Goal: Task Accomplishment & Management: Use online tool/utility

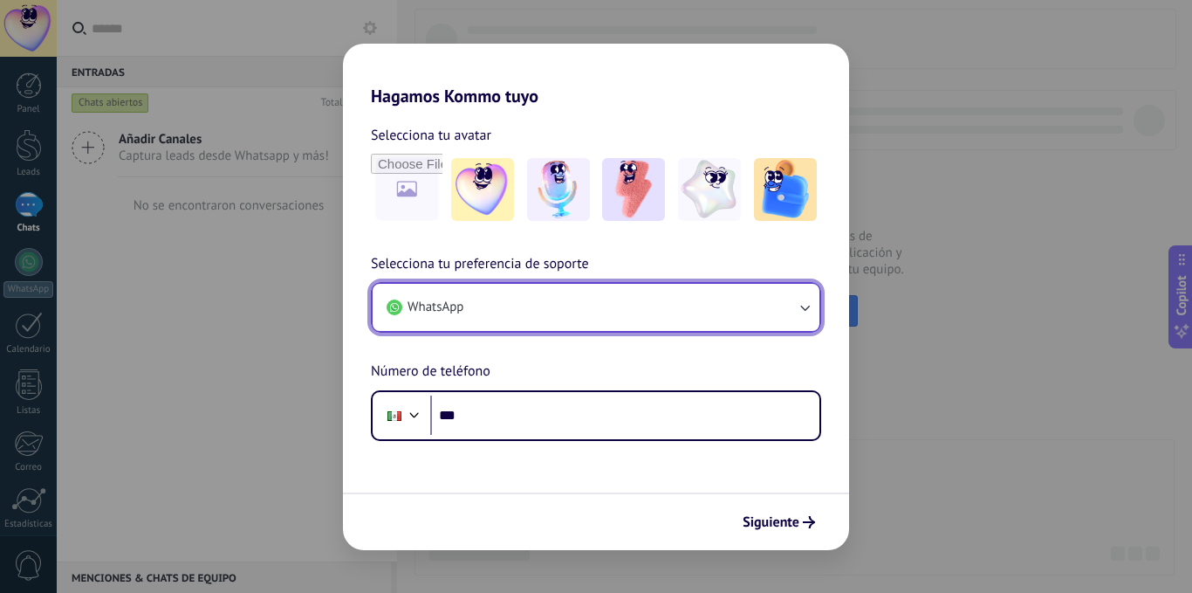
click at [683, 322] on button "WhatsApp" at bounding box center [596, 307] width 447 height 47
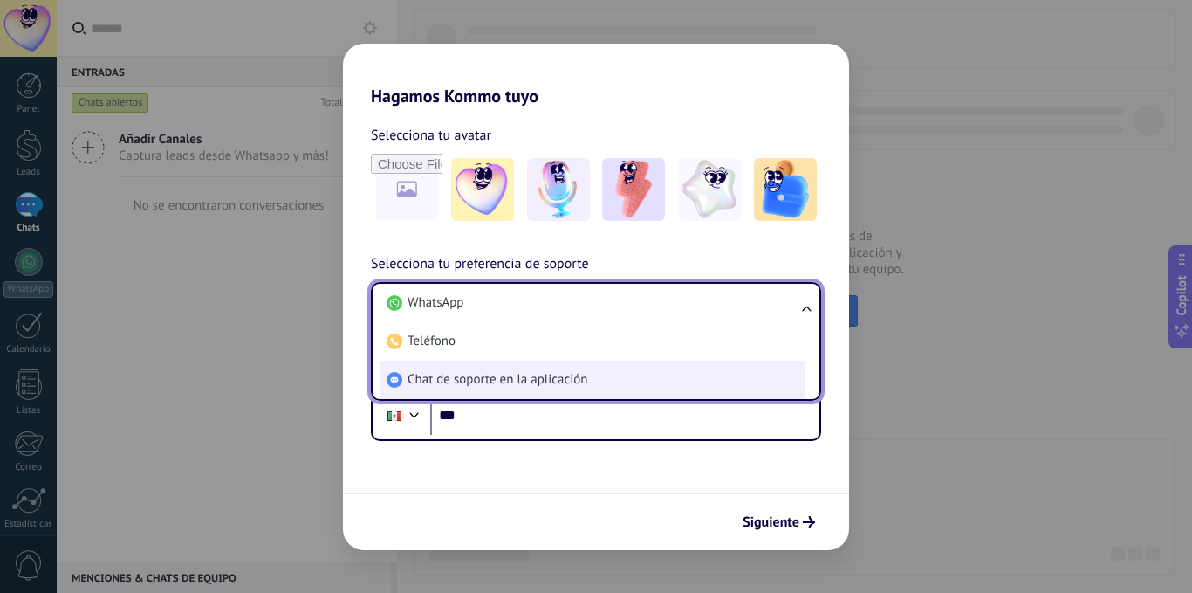
click at [642, 378] on li "Chat de soporte en la aplicación" at bounding box center [593, 379] width 426 height 38
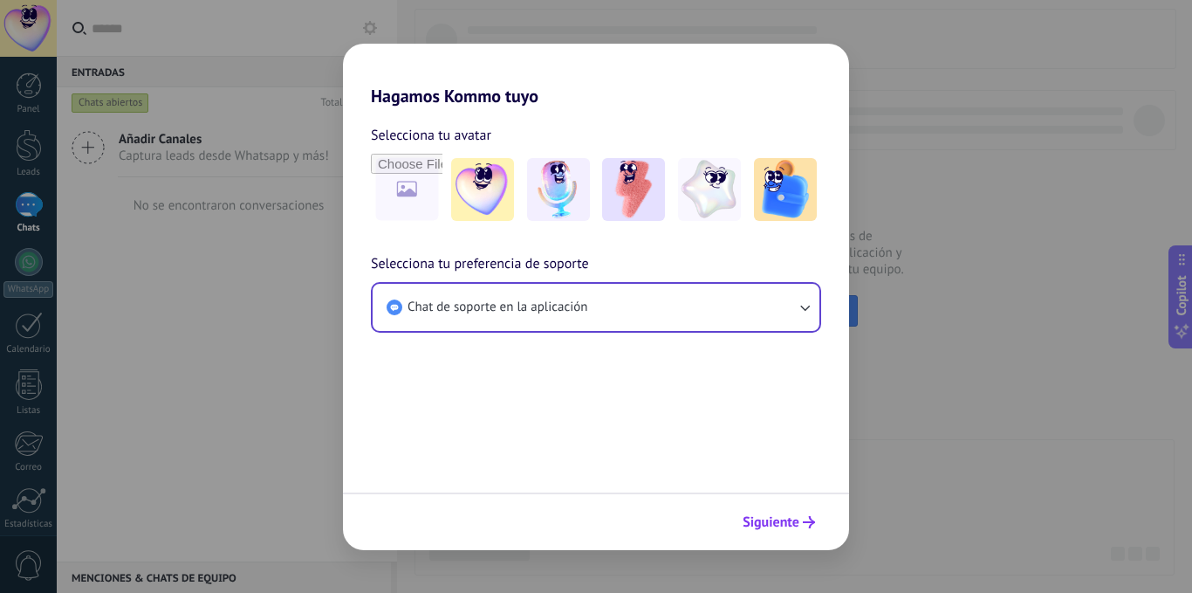
click at [780, 521] on span "Siguiente" at bounding box center [771, 522] width 57 height 12
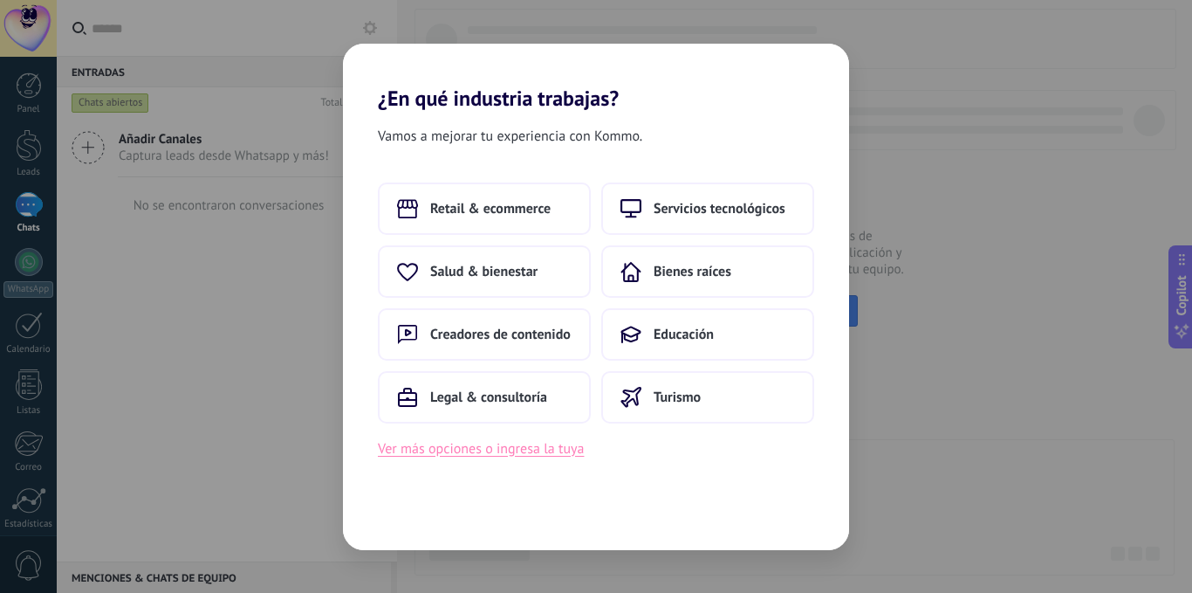
click at [535, 445] on button "Ver más opciones o ingresa la tuya" at bounding box center [481, 448] width 206 height 23
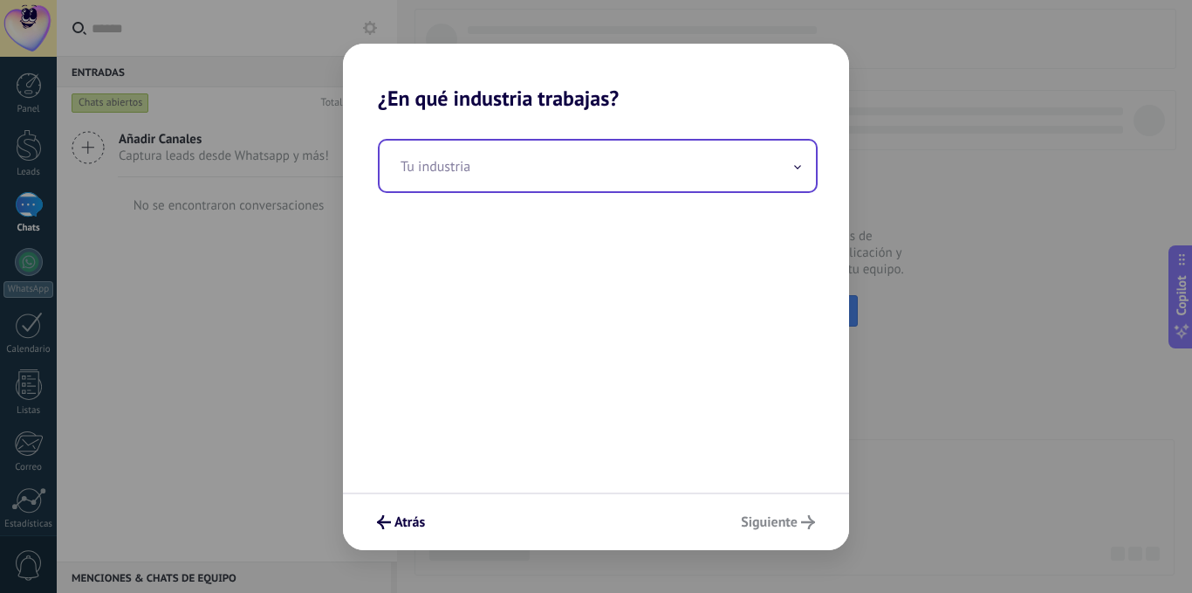
click at [612, 187] on input "text" at bounding box center [598, 166] width 436 height 51
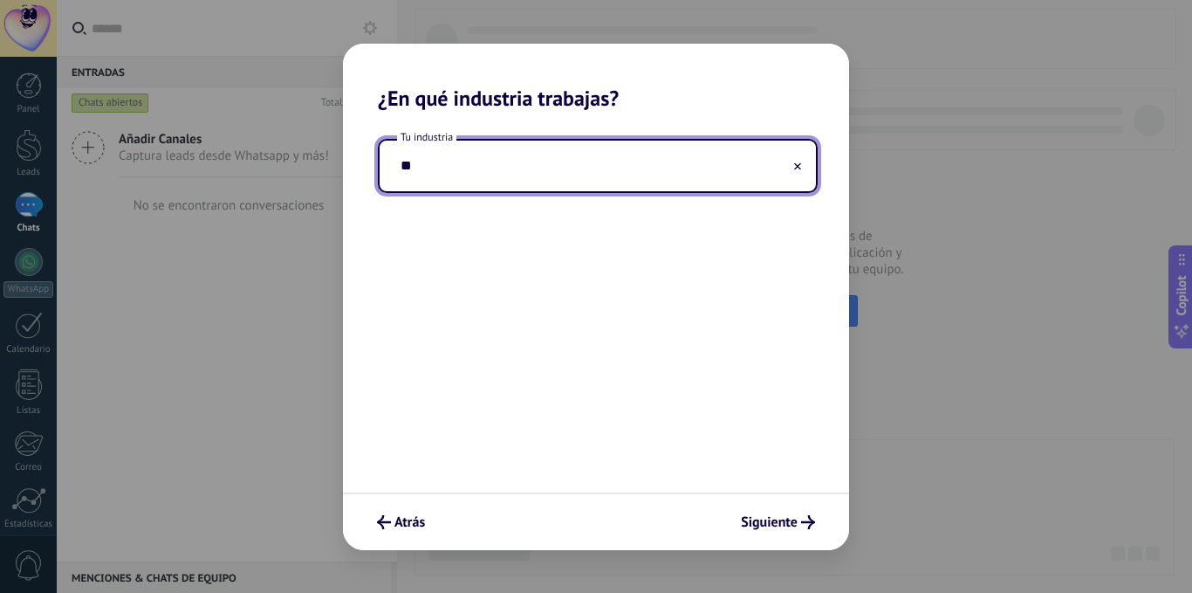
type input "*"
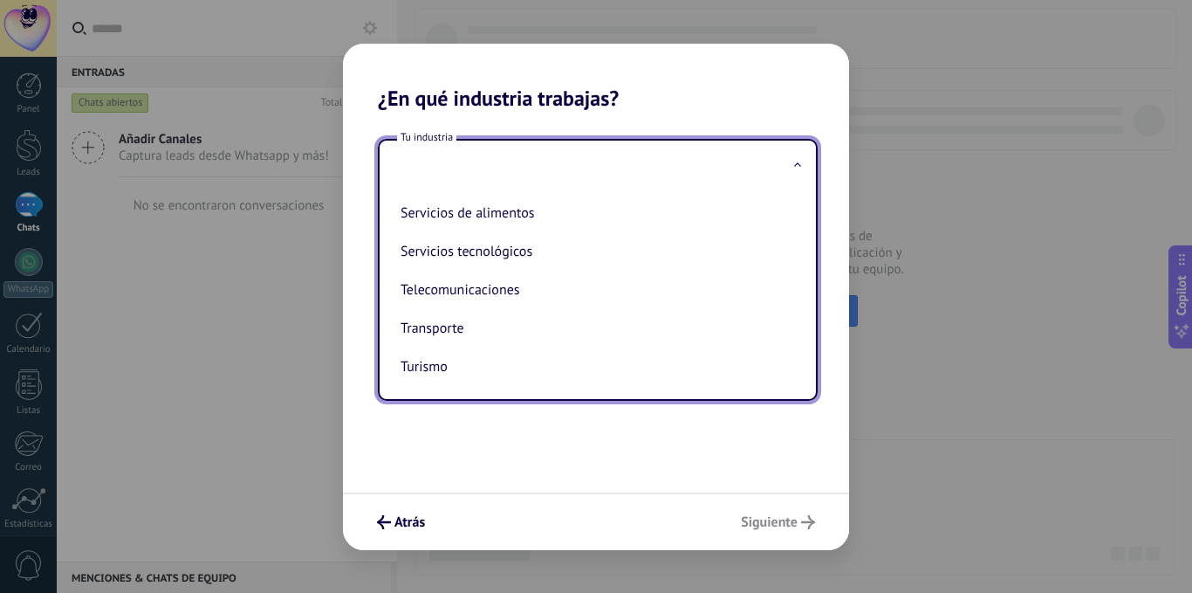
scroll to position [463, 0]
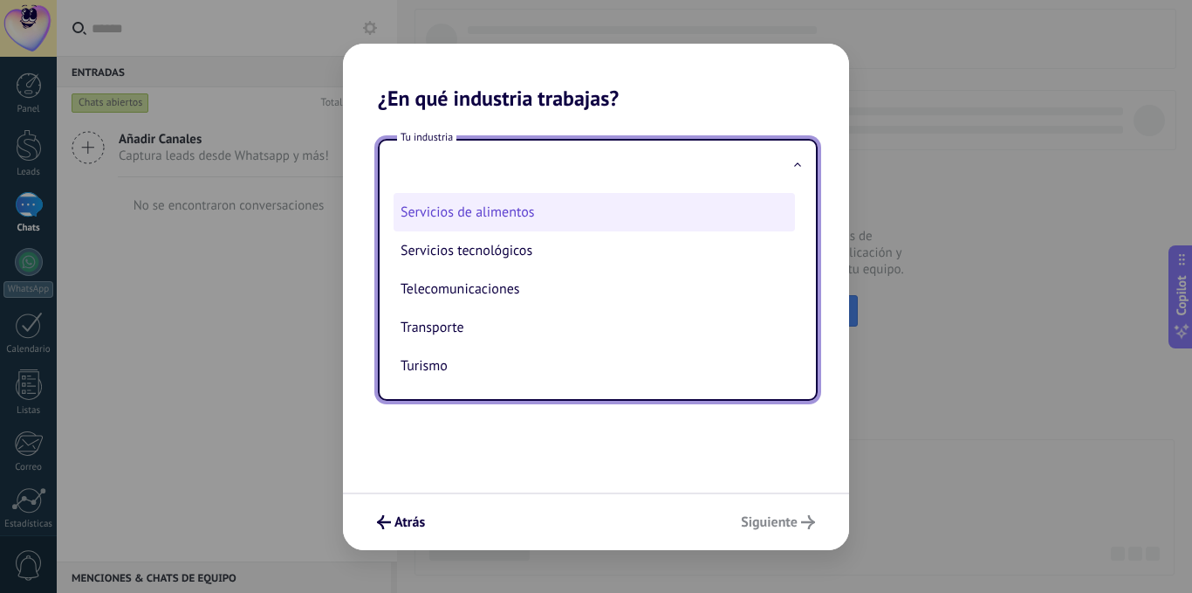
click at [568, 215] on li "Servicios de alimentos" at bounding box center [595, 212] width 402 height 38
type input "**********"
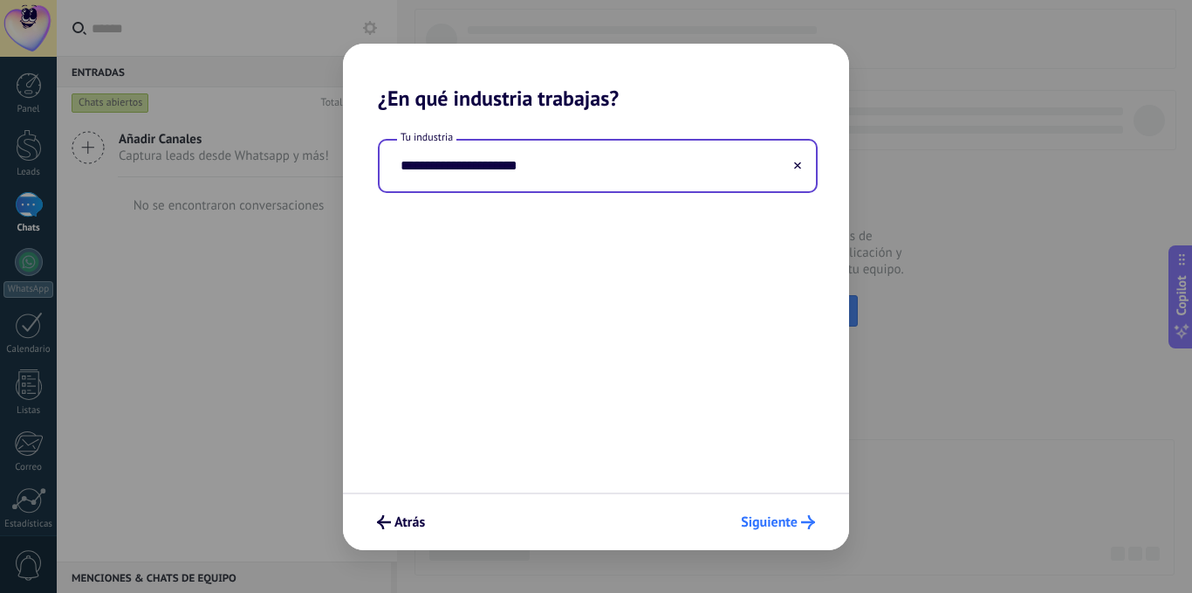
click at [778, 524] on span "Siguiente" at bounding box center [769, 522] width 57 height 12
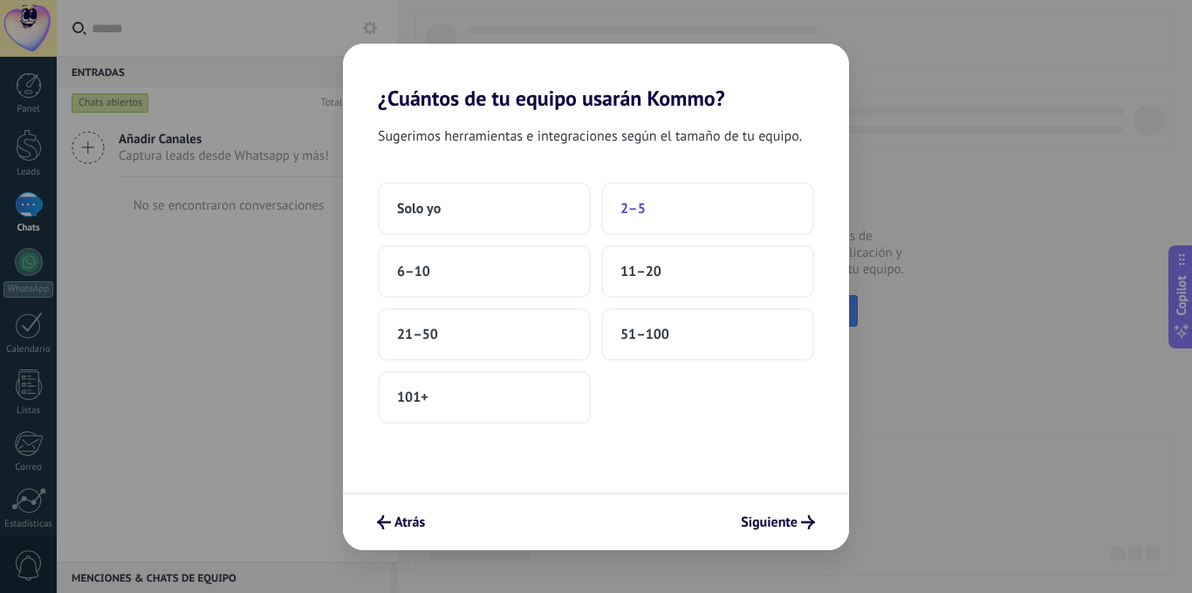
click at [658, 219] on button "2–5" at bounding box center [707, 208] width 213 height 52
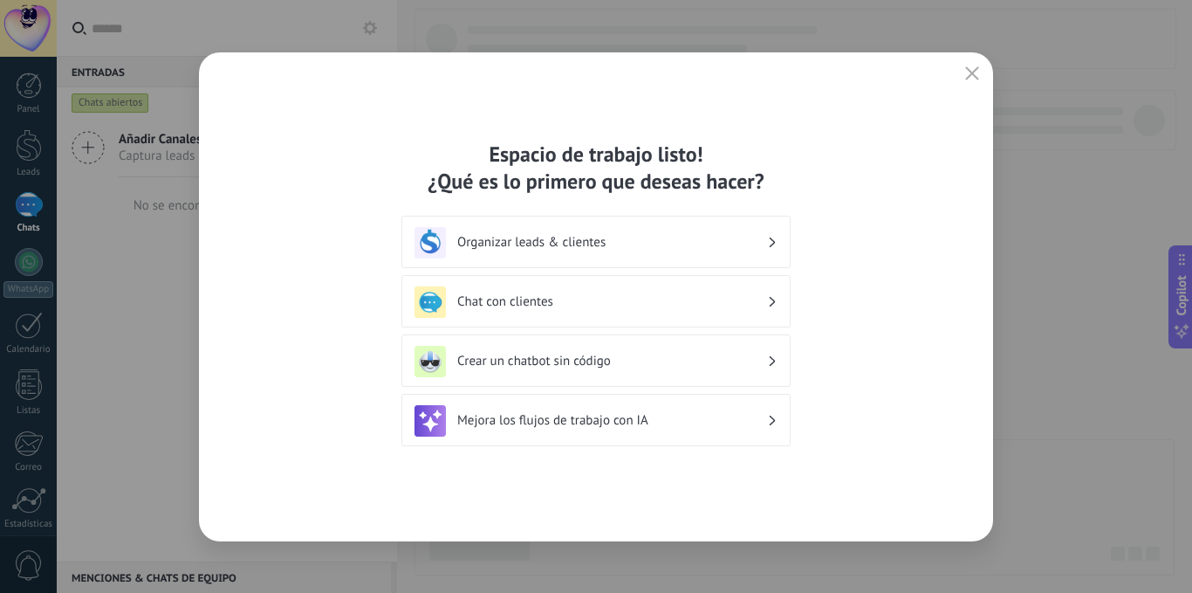
click at [697, 364] on h3 "Crear un chatbot sin código" at bounding box center [612, 361] width 310 height 17
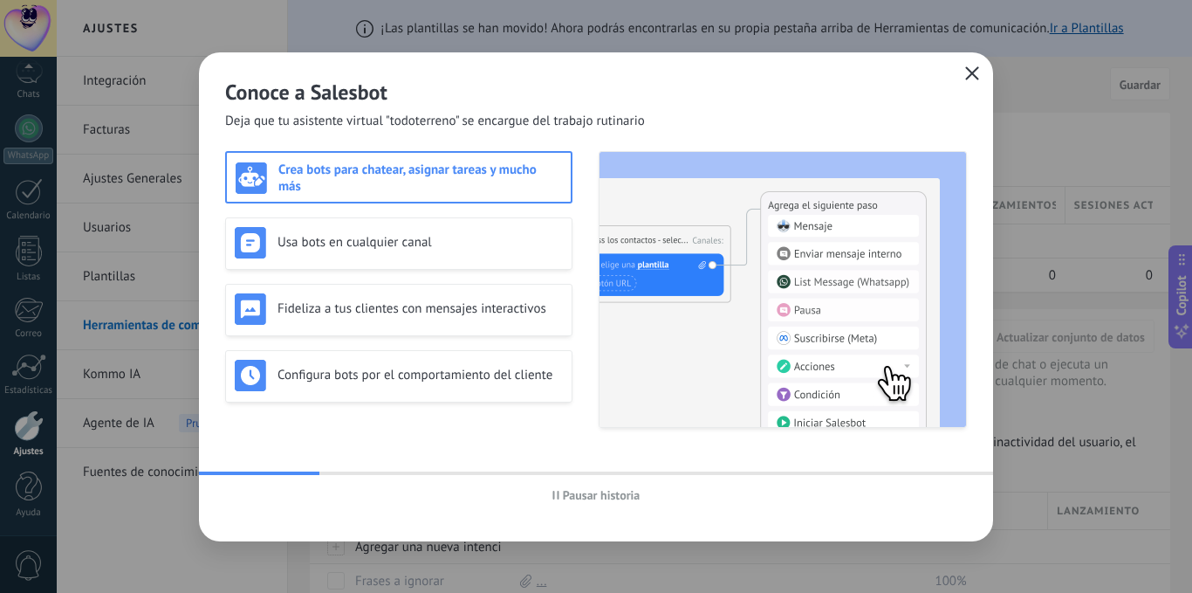
click at [964, 74] on button "button" at bounding box center [972, 74] width 23 height 24
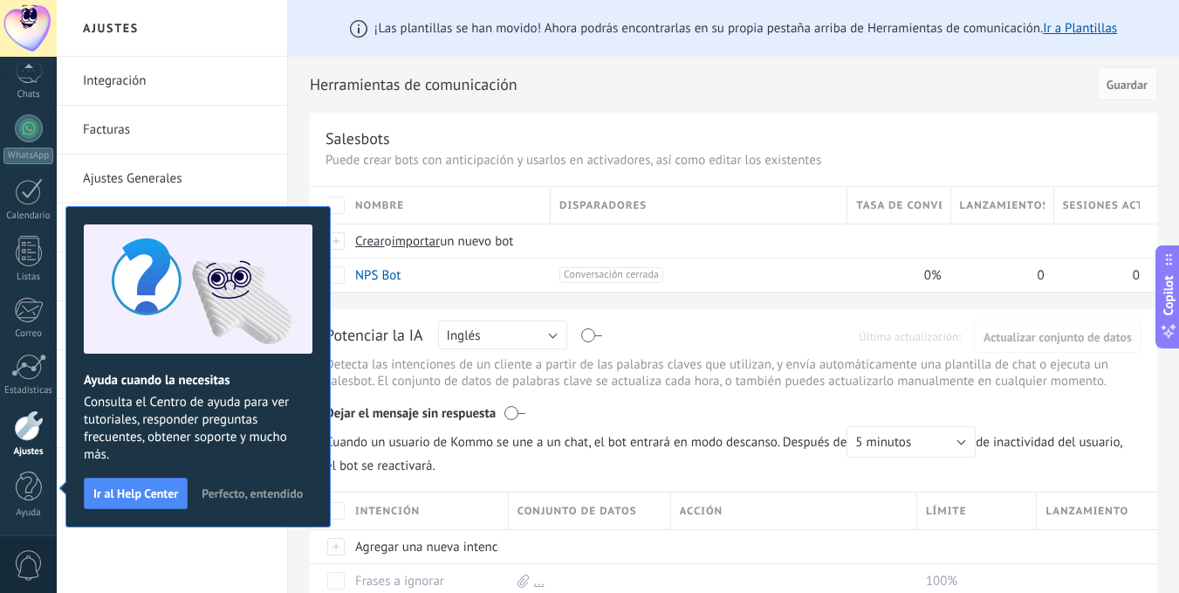
click at [278, 498] on span "Perfecto, entendido" at bounding box center [252, 493] width 101 height 12
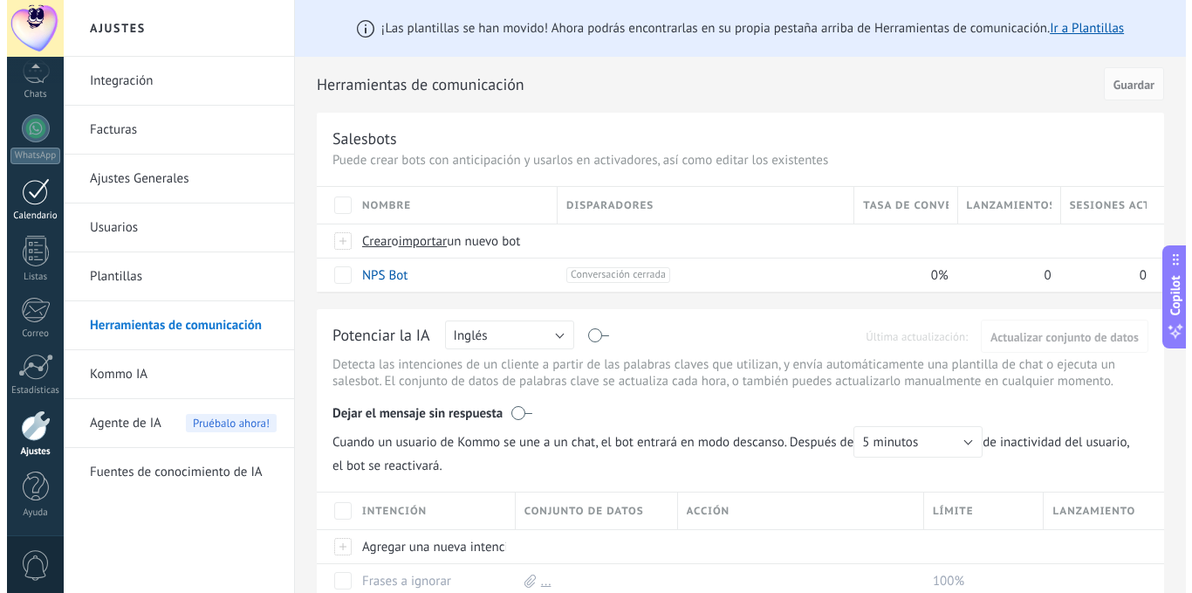
scroll to position [0, 0]
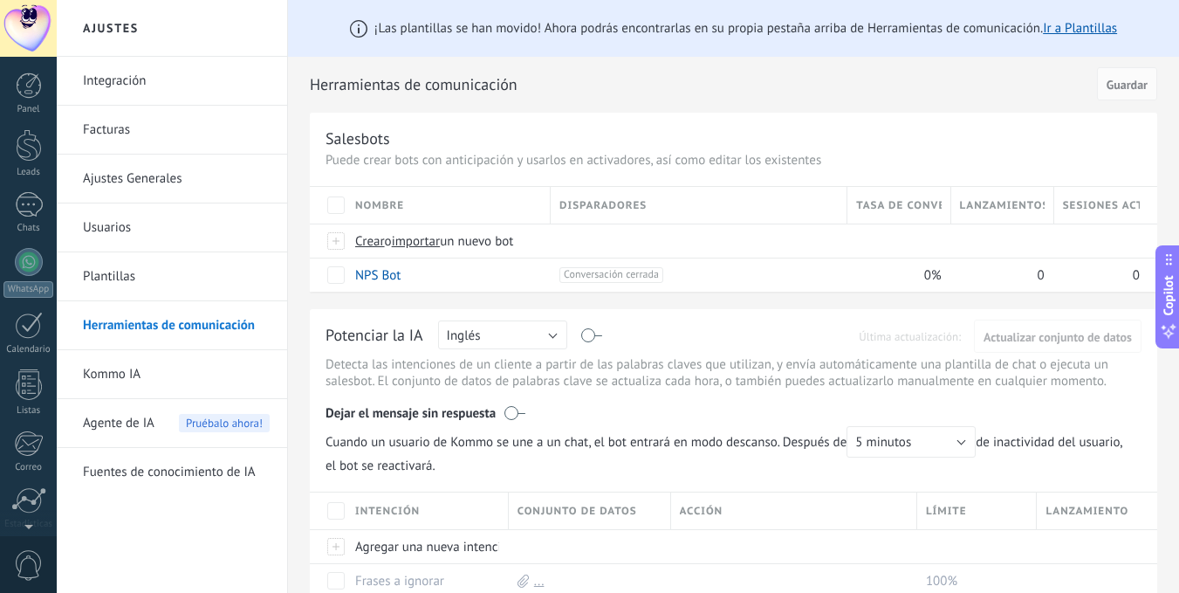
click at [31, 28] on div at bounding box center [28, 28] width 57 height 57
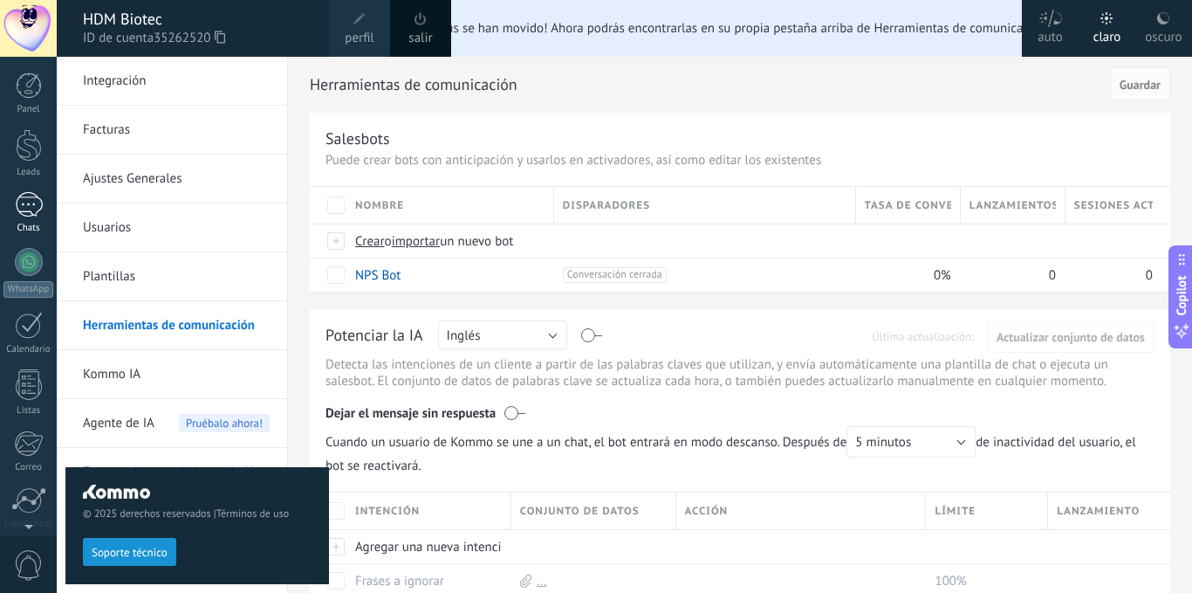
click at [39, 204] on div at bounding box center [29, 204] width 28 height 25
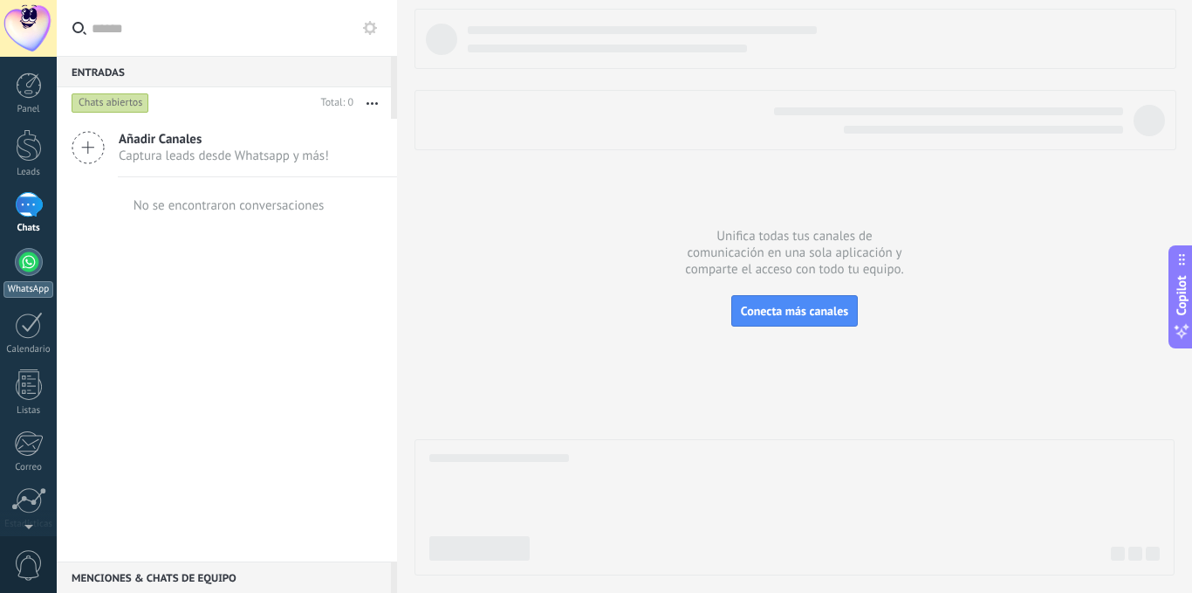
click at [26, 257] on div at bounding box center [29, 262] width 28 height 28
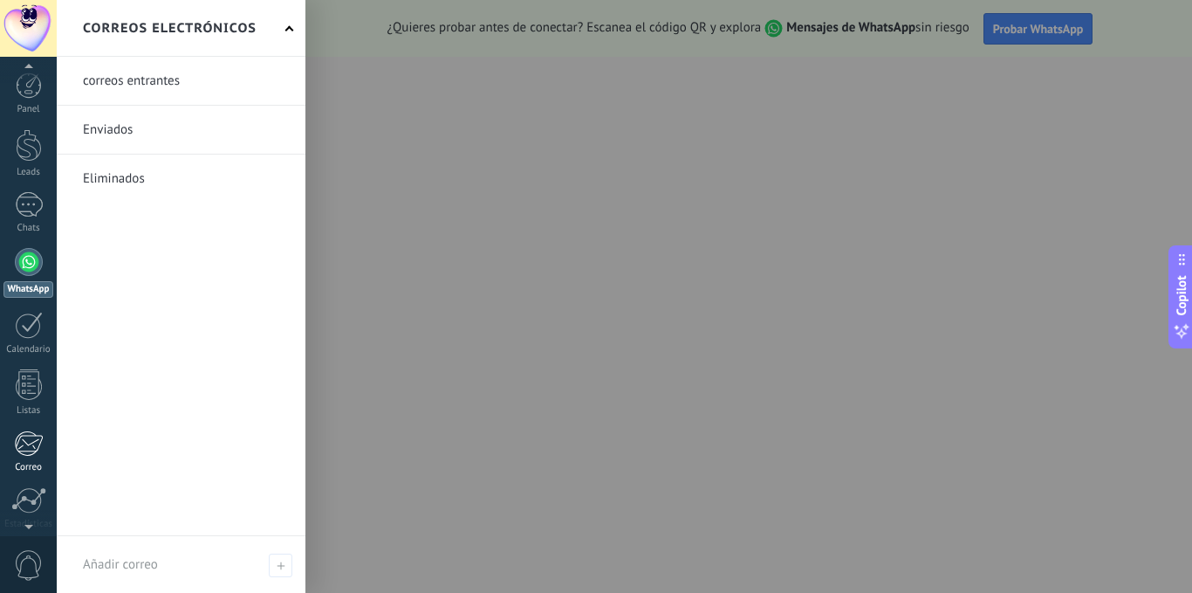
scroll to position [134, 0]
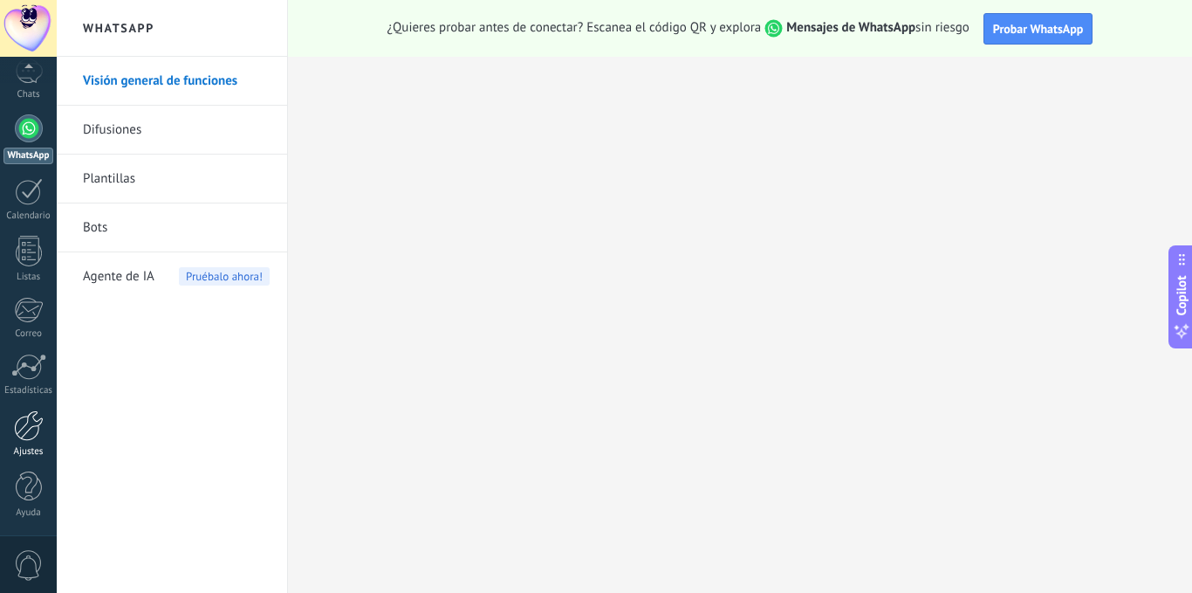
click at [29, 429] on div at bounding box center [29, 425] width 30 height 31
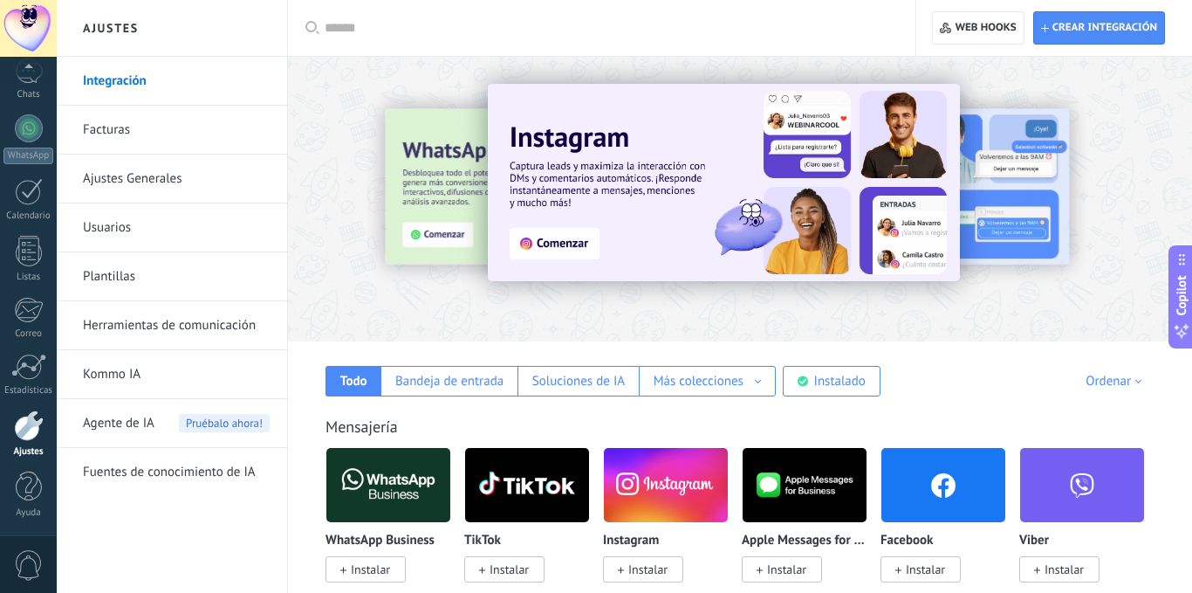
click at [392, 571] on span "Instalar" at bounding box center [366, 569] width 80 height 26
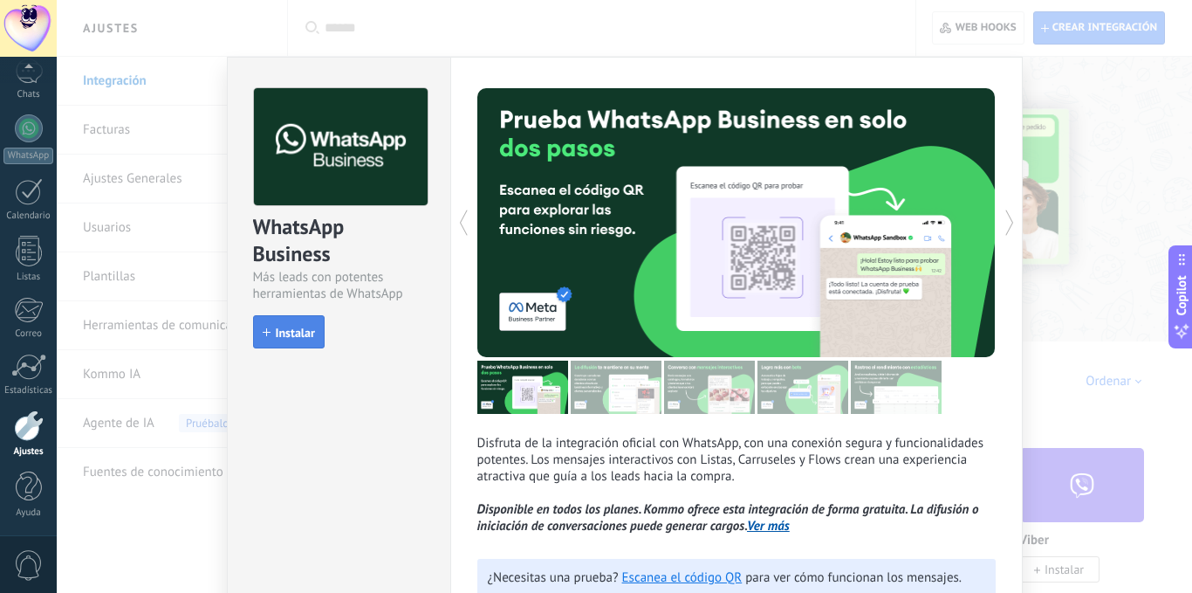
click at [278, 335] on span "Instalar" at bounding box center [295, 332] width 39 height 12
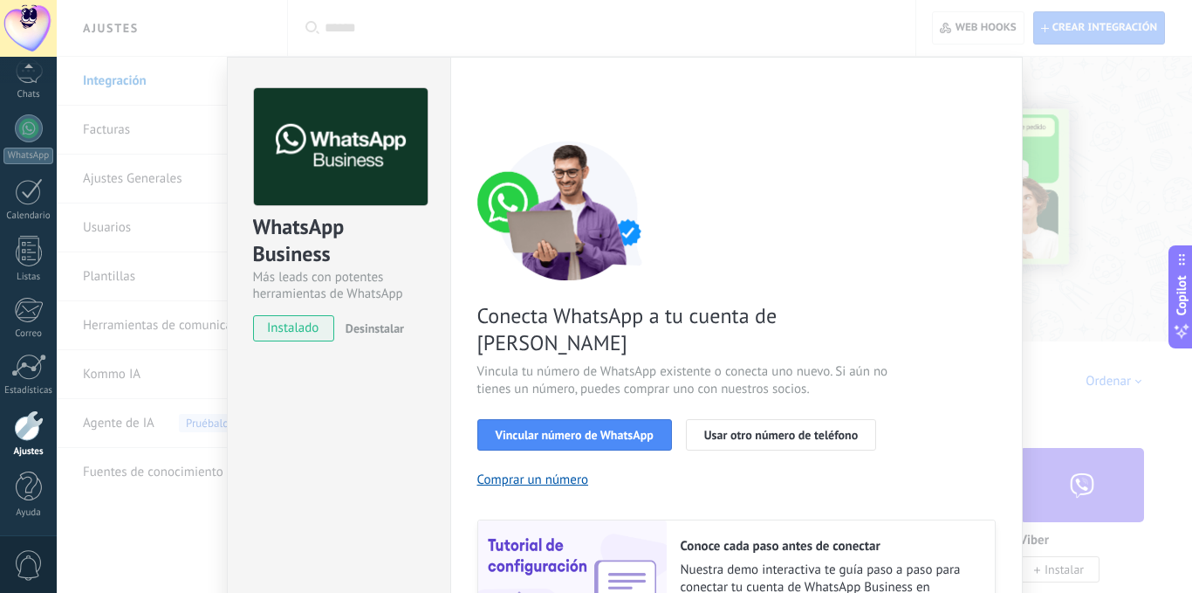
click at [1040, 183] on div "WhatsApp Business Más leads con potentes herramientas de WhatsApp instalado Des…" at bounding box center [625, 296] width 1136 height 593
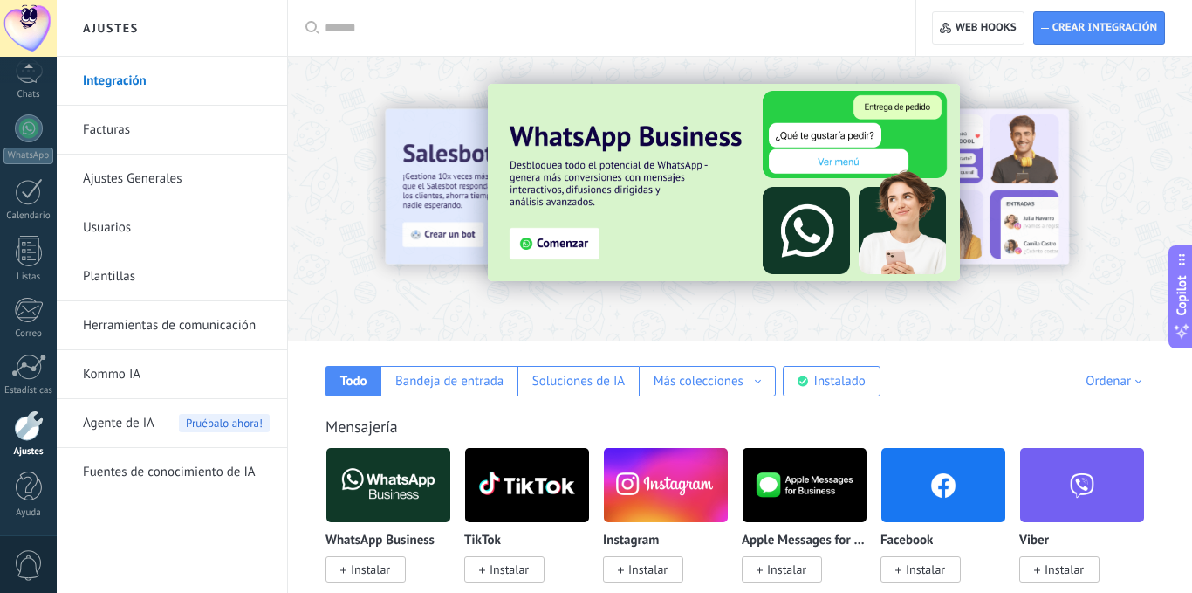
click at [525, 569] on span "Instalar" at bounding box center [509, 569] width 39 height 16
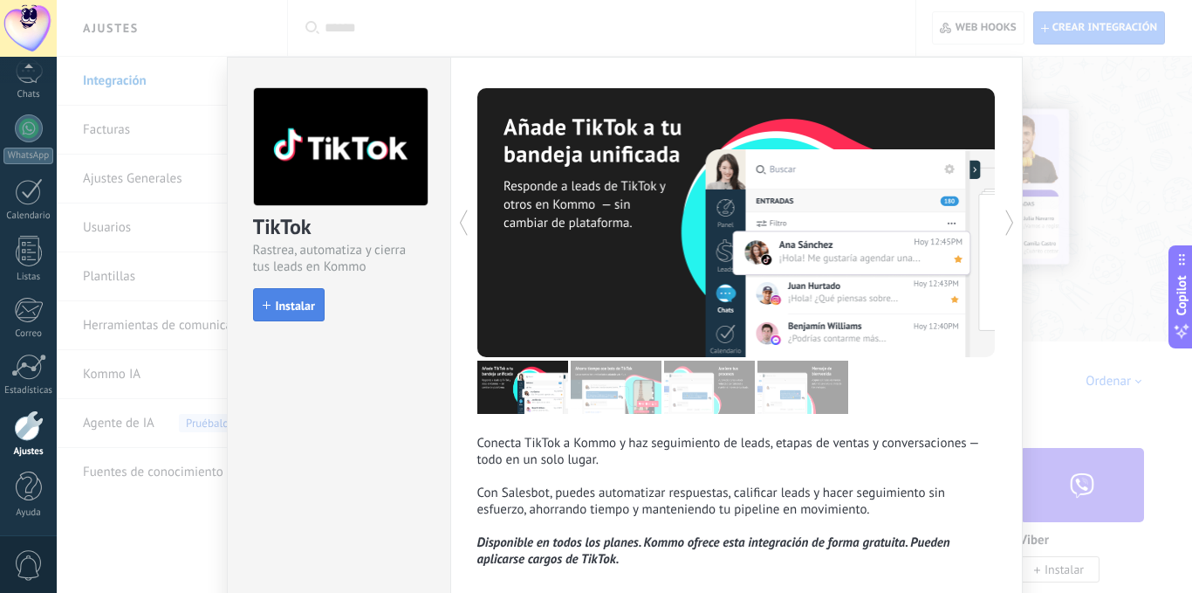
click at [292, 314] on button "Instalar" at bounding box center [289, 304] width 72 height 33
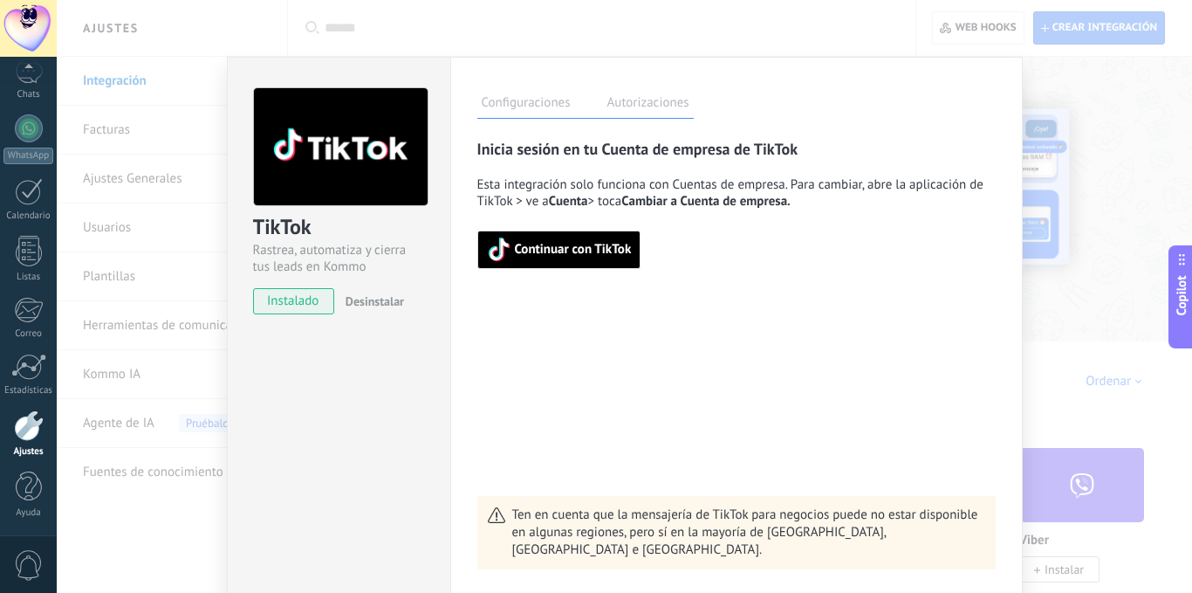
click at [636, 106] on label "Autorizaciones" at bounding box center [648, 105] width 91 height 25
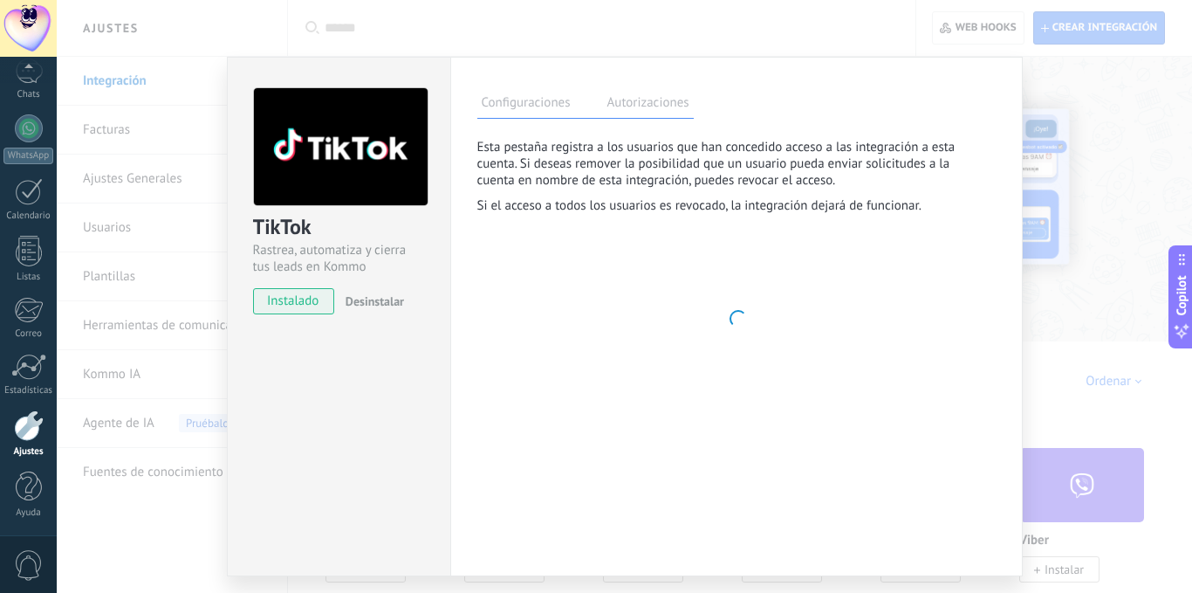
click at [521, 102] on label "Configuraciones" at bounding box center [526, 105] width 98 height 25
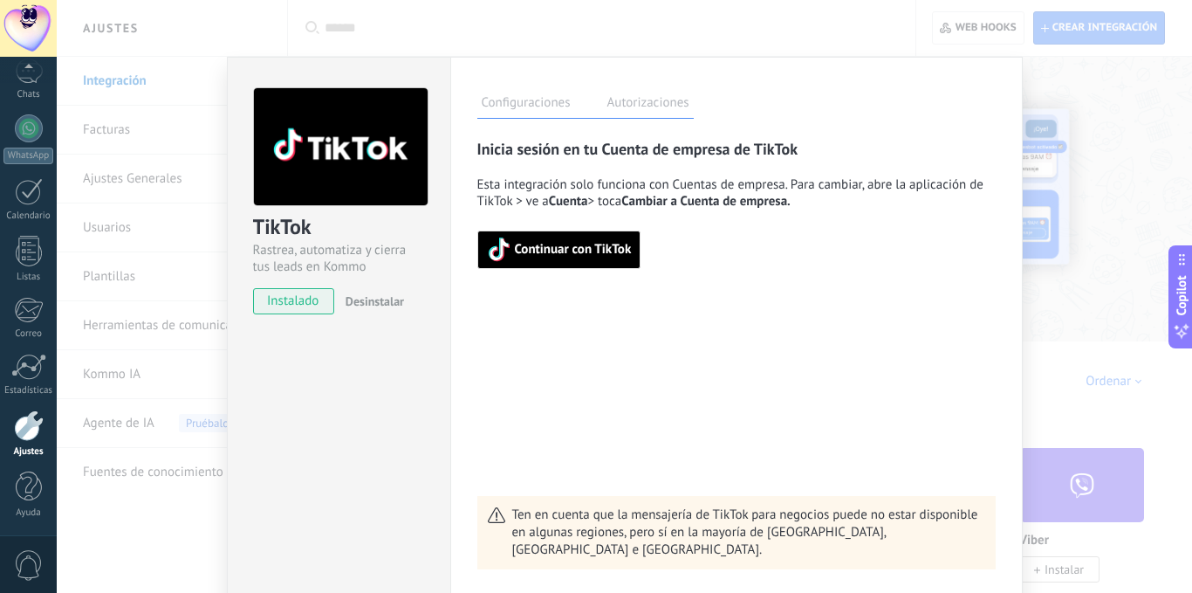
click at [549, 40] on div "TikTok Rastrea, automatiza y cierra tus leads en Kommo instalado Desinstalar Co…" at bounding box center [625, 296] width 1136 height 593
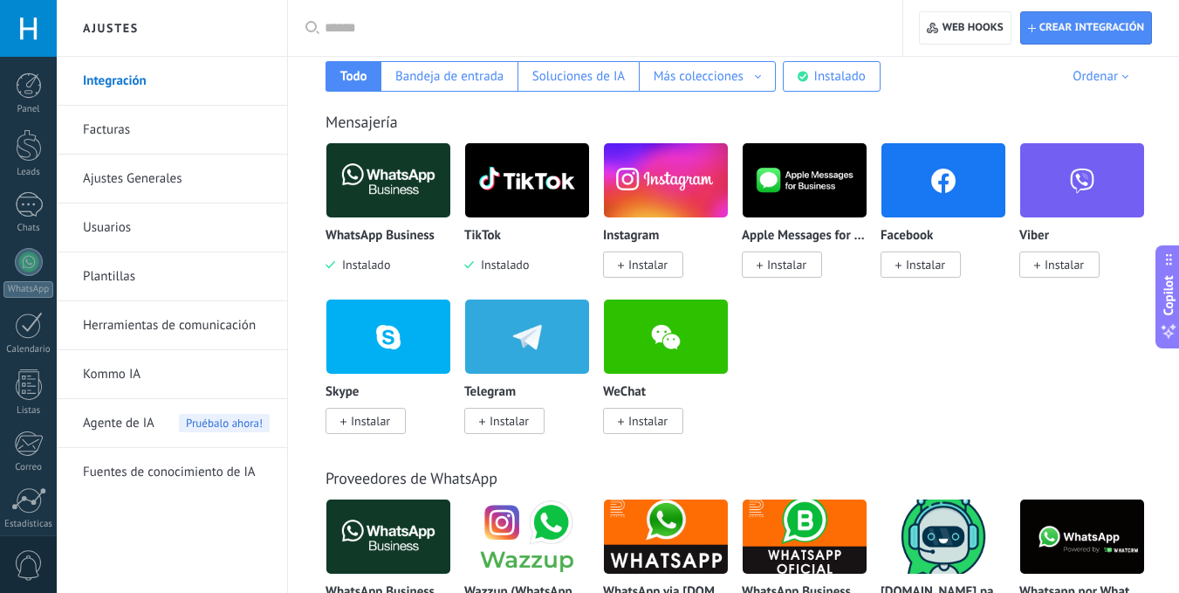
scroll to position [303, 0]
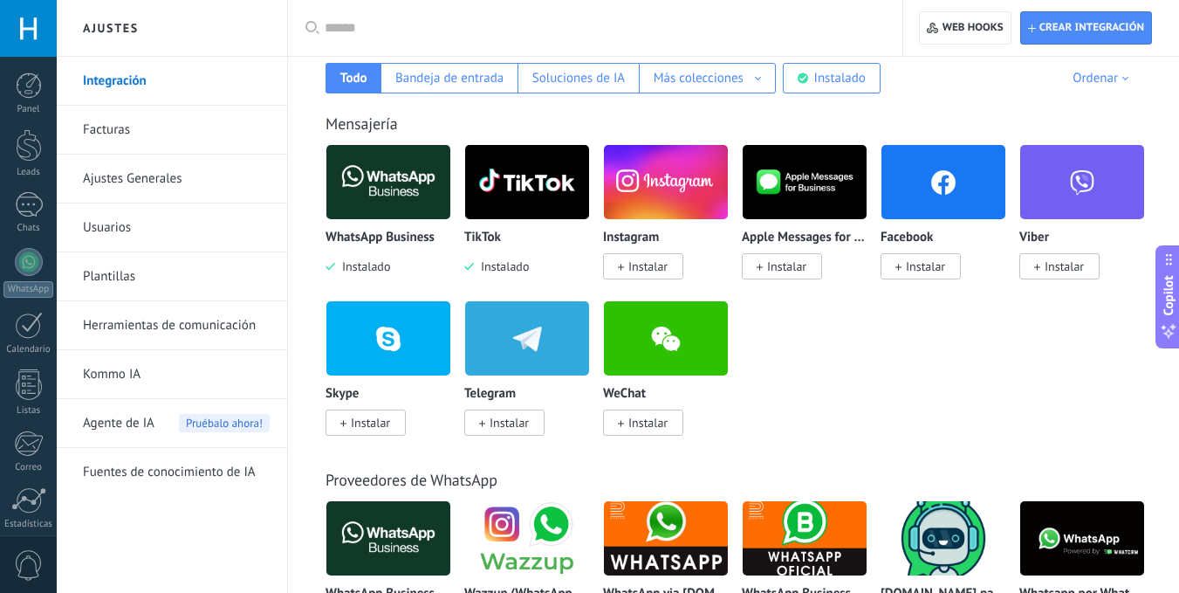
click at [650, 266] on span "Instalar" at bounding box center [647, 266] width 39 height 16
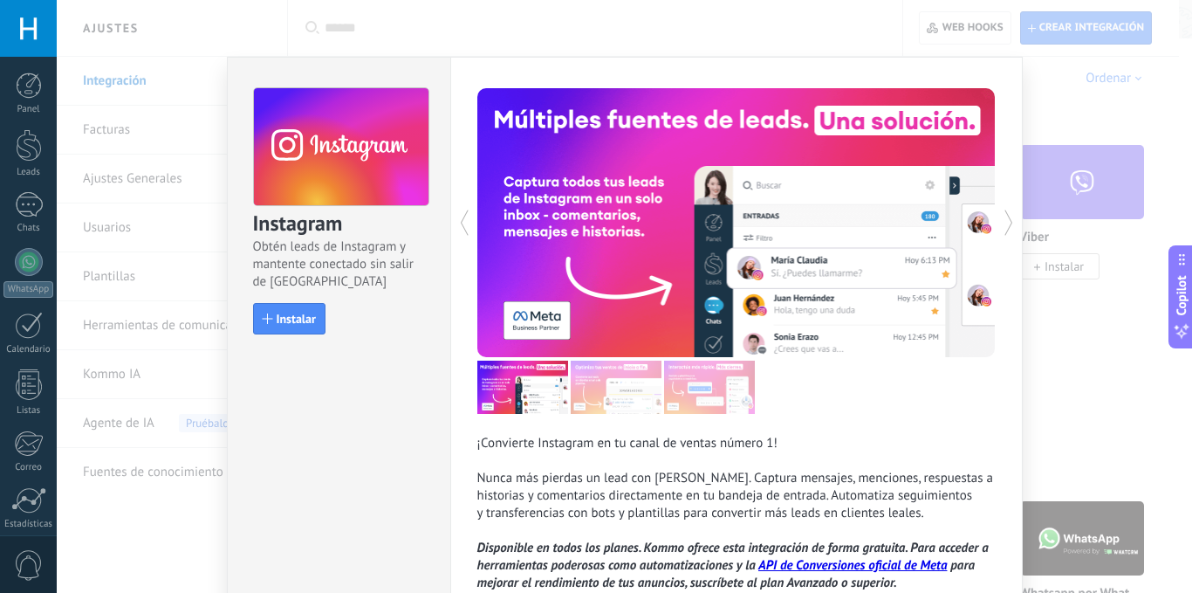
click at [291, 299] on div "Instagram Obtén leads de Instagram y mantente conectado sin salir de Kommo Inst…" at bounding box center [339, 203] width 223 height 291
click at [291, 320] on span "Instalar" at bounding box center [296, 318] width 39 height 12
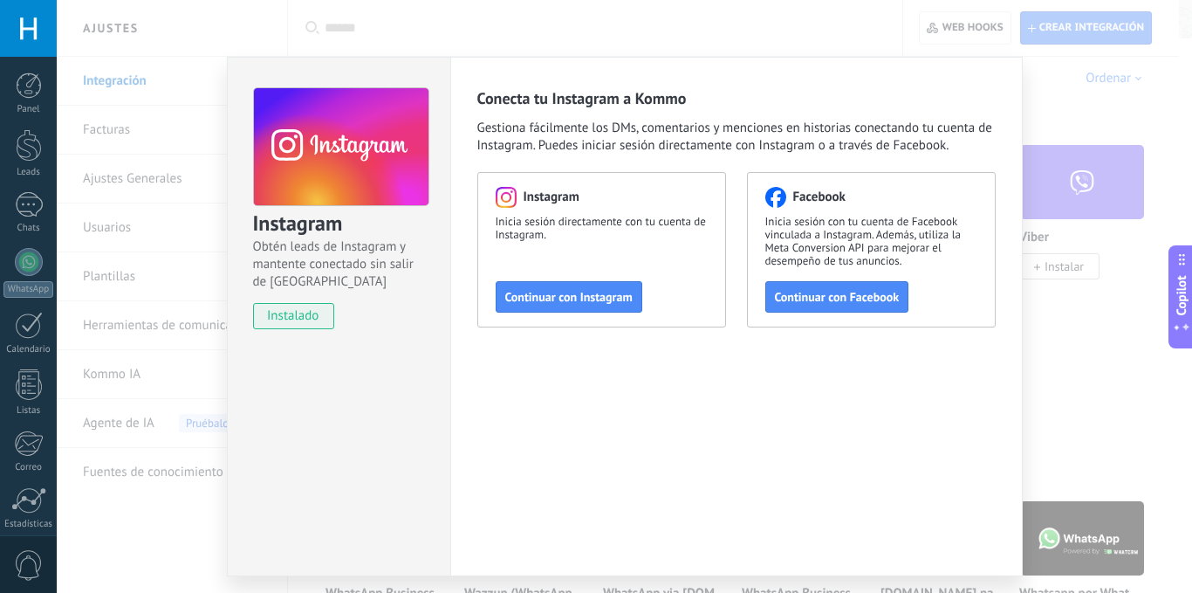
click at [852, 31] on div "Instagram Obtén leads de Instagram y mantente conectado sin salir de Kommo inst…" at bounding box center [625, 296] width 1136 height 593
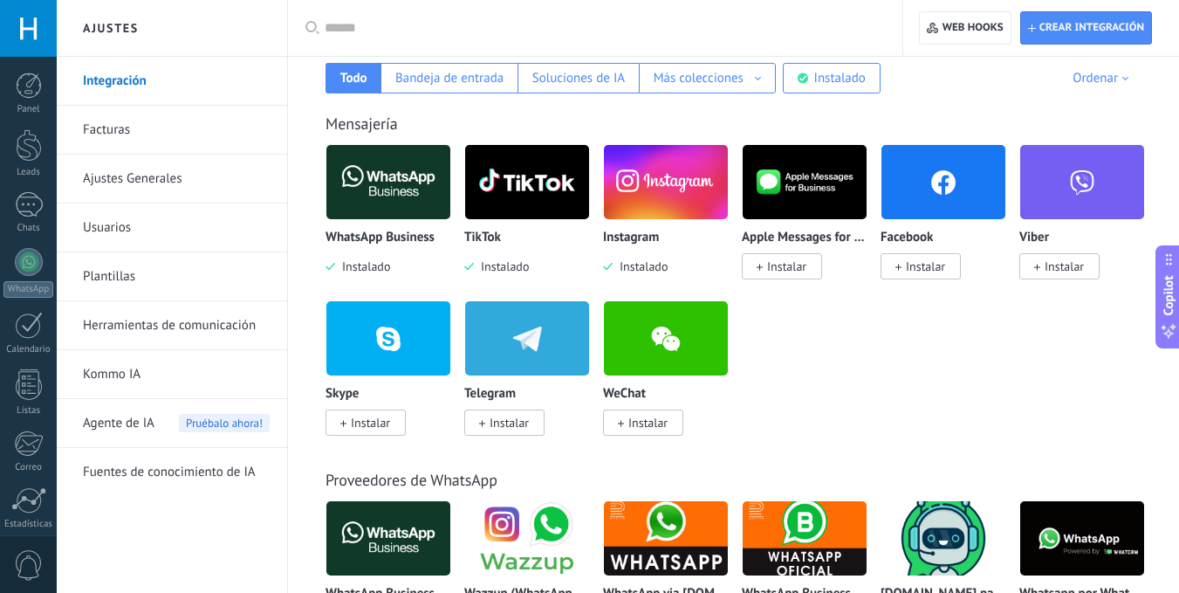
click at [934, 265] on span "Instalar" at bounding box center [925, 266] width 39 height 16
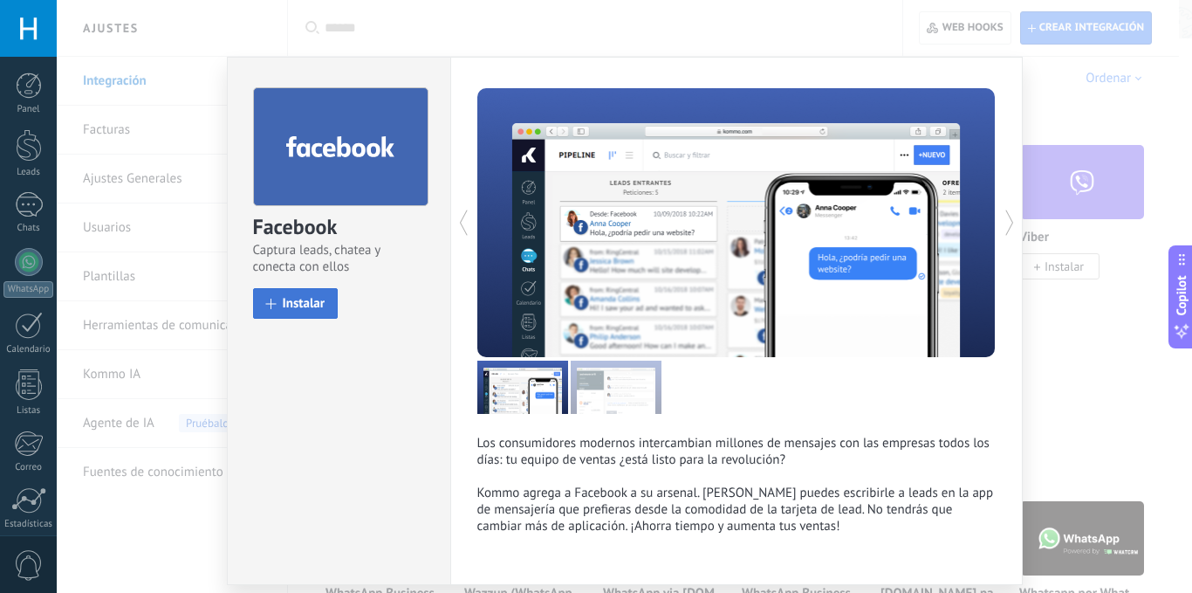
click at [319, 310] on span "Instalar" at bounding box center [304, 303] width 43 height 13
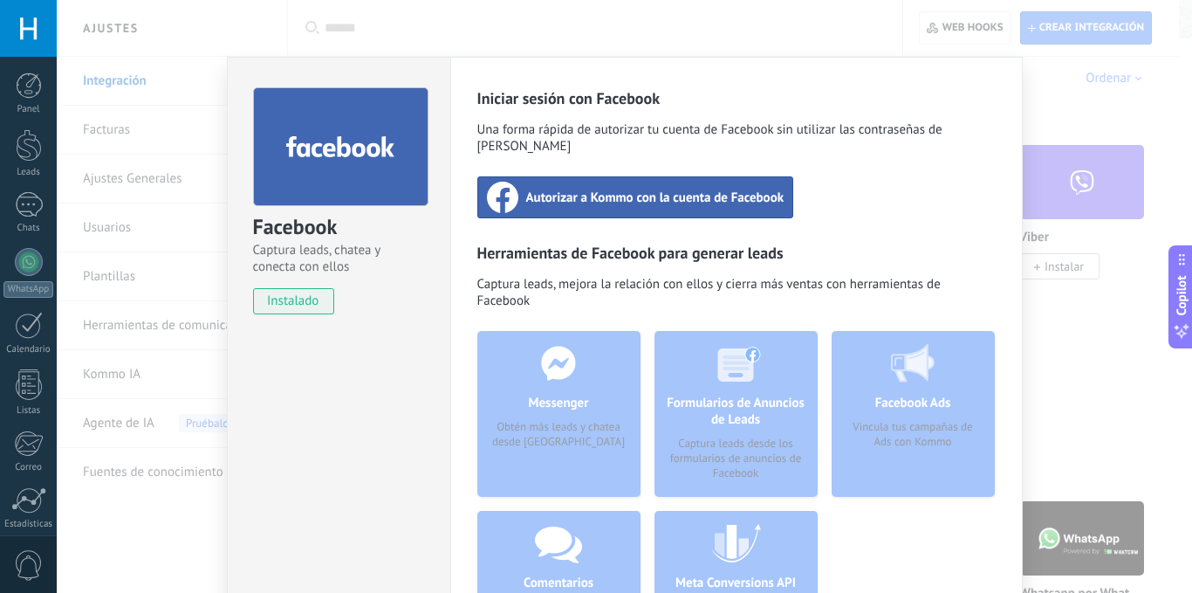
click at [676, 13] on div "Facebook Captura leads, chatea y conecta con ellos instalado Desinstalar Inicia…" at bounding box center [625, 296] width 1136 height 593
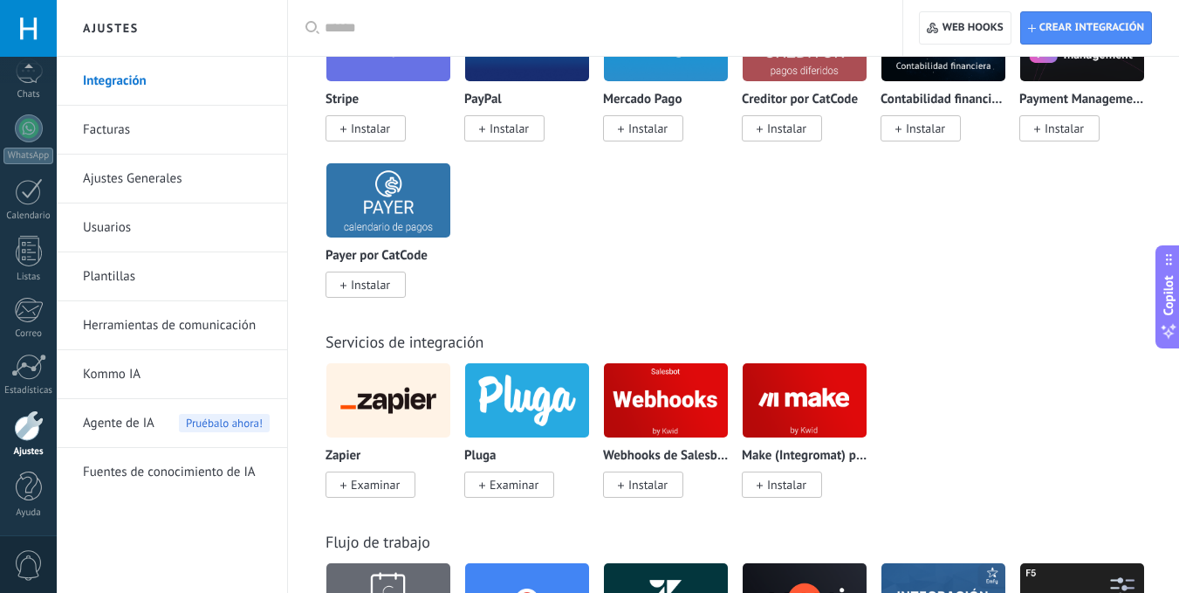
scroll to position [3648, 0]
